Goal: Information Seeking & Learning: Learn about a topic

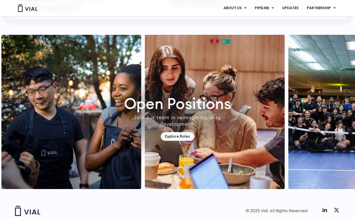
scroll to position [1466, 0]
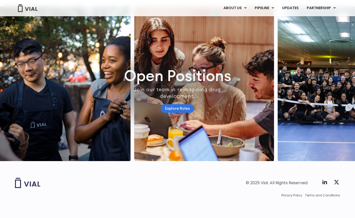
click at [171, 104] on link "Explore Roles" at bounding box center [178, 108] width 34 height 9
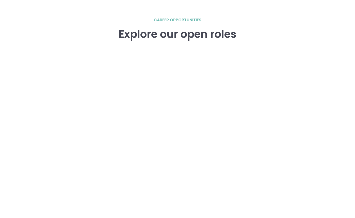
scroll to position [778, 0]
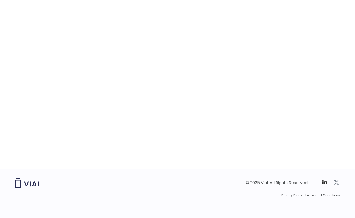
click at [338, 184] on icon at bounding box center [336, 182] width 5 height 4
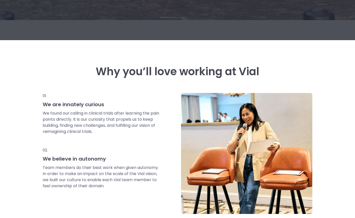
scroll to position [0, 0]
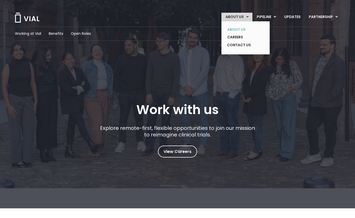
click at [238, 28] on link "ABOUT US" at bounding box center [241, 30] width 37 height 8
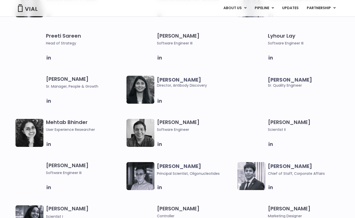
scroll to position [730, 0]
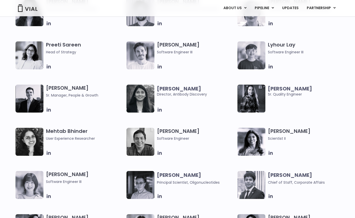
click at [33, 186] on img at bounding box center [29, 185] width 28 height 28
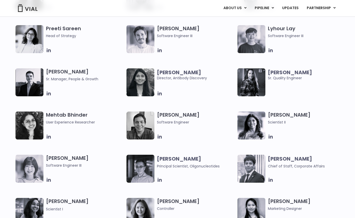
scroll to position [756, 0]
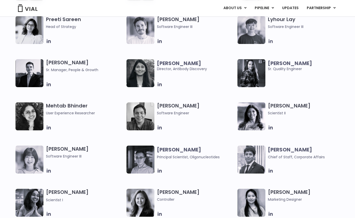
click at [268, 41] on icon at bounding box center [271, 41] width 6 height 6
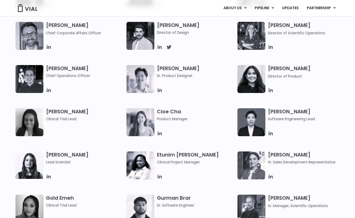
scroll to position [349, 0]
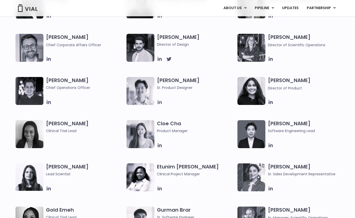
click at [159, 101] on icon at bounding box center [160, 102] width 4 height 4
click at [195, 105] on div at bounding box center [196, 102] width 78 height 6
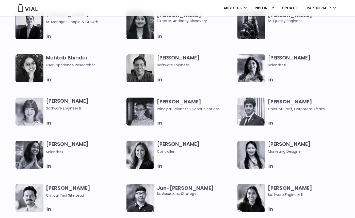
scroll to position [806, 0]
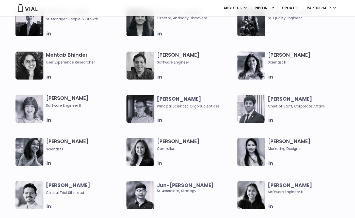
click at [160, 162] on icon at bounding box center [160, 163] width 6 height 6
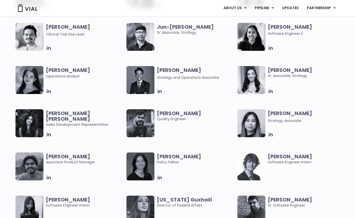
scroll to position [1060, 0]
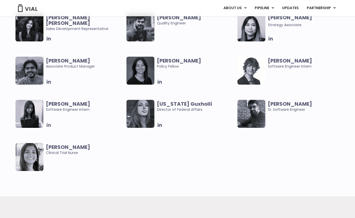
click at [49, 125] on icon at bounding box center [49, 125] width 4 height 4
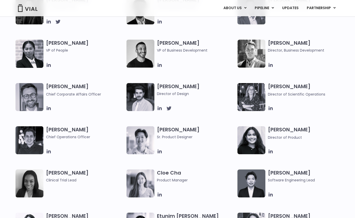
scroll to position [247, 0]
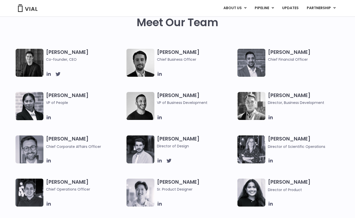
click at [32, 13] on div "ABOUT US ABOUT US CAREERS CONTACT US PIPELINE TL1A HLE PHASE 2 INHBE/ACTIVIN E …" at bounding box center [177, 8] width 335 height 16
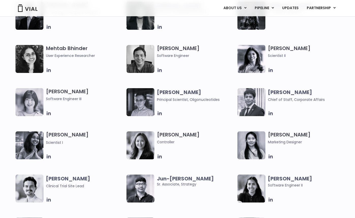
scroll to position [781, 0]
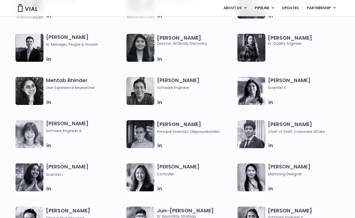
click at [24, 11] on img at bounding box center [28, 8] width 20 height 8
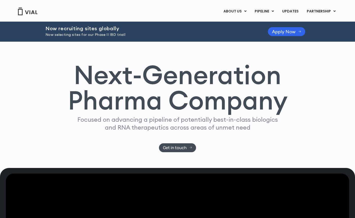
click at [104, 38] on div "Now recruiting sites globally Now selecting sites for our Phase II IBD trial! A…" at bounding box center [177, 32] width 264 height 20
click at [35, 15] on div "ABOUT US ABOUT US CAREERS CONTACT US PIPELINE TL1A HLE PHASE 2 INHBE/ACTIVIN E …" at bounding box center [177, 11] width 325 height 9
click at [30, 11] on img at bounding box center [28, 12] width 20 height 8
